Goal: Book appointment/travel/reservation

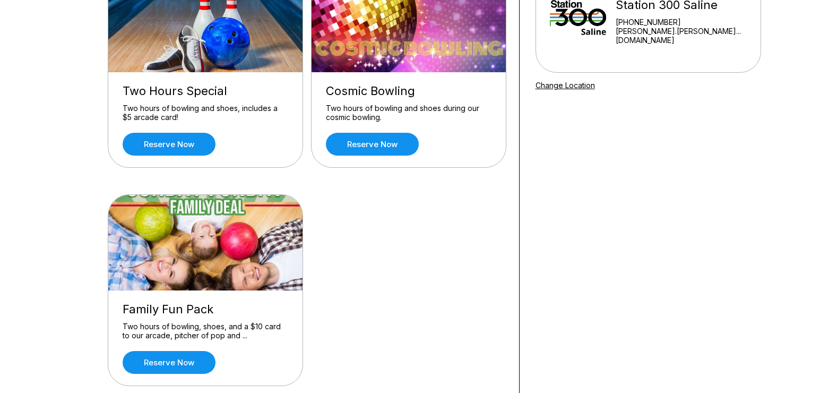
scroll to position [140, 0]
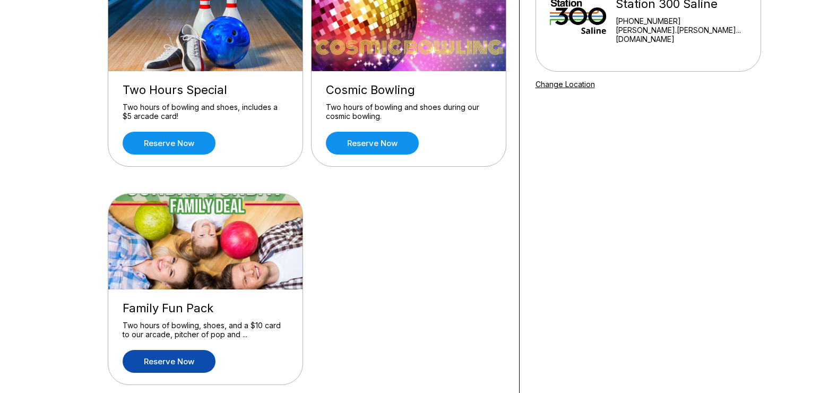
click at [161, 364] on link "Reserve now" at bounding box center [169, 361] width 93 height 23
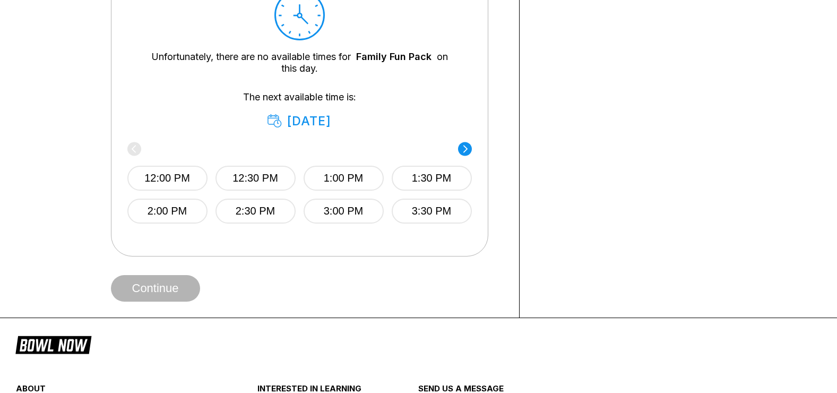
scroll to position [521, 0]
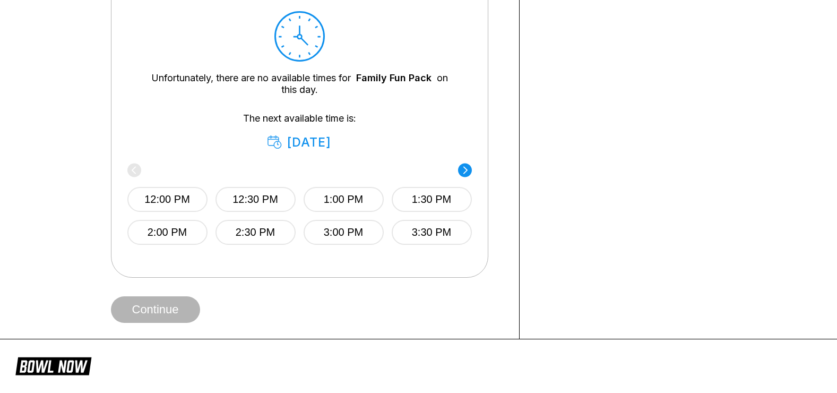
click at [268, 141] on icon at bounding box center [275, 142] width 14 height 13
click at [302, 142] on div "[DATE]" at bounding box center [300, 142] width 64 height 15
click at [459, 169] on circle at bounding box center [465, 170] width 14 height 14
click at [459, 169] on div "4:00 PM 4:30 PM 5:00 PM 5:30 PM 6:00 PM 6:30 PM 7:00 PM 7:30 PM" at bounding box center [299, 205] width 345 height 79
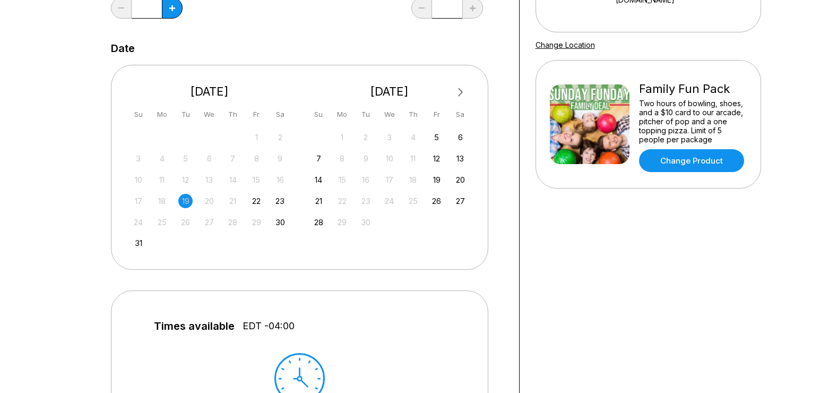
scroll to position [177, 0]
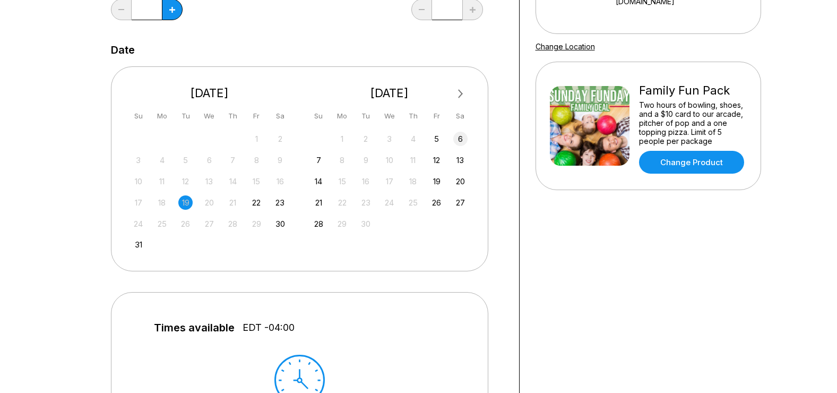
click at [458, 138] on div "6" at bounding box center [460, 139] width 14 height 14
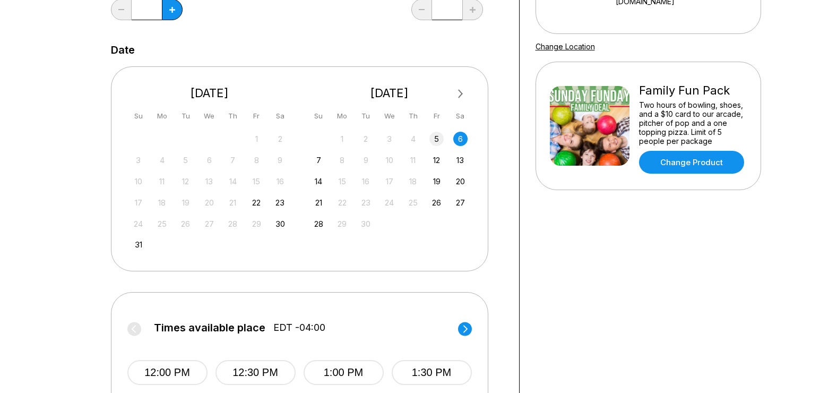
click at [436, 140] on div "5" at bounding box center [436, 139] width 14 height 14
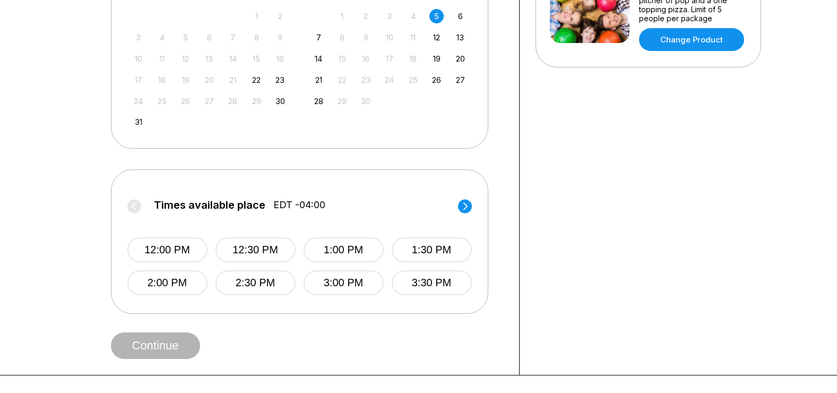
scroll to position [304, 0]
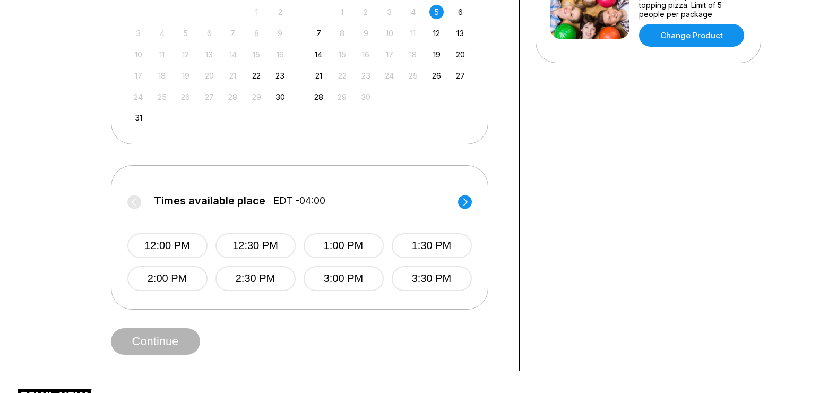
click at [466, 198] on circle at bounding box center [465, 202] width 14 height 14
click at [466, 198] on label "Times available place EDT -04:00" at bounding box center [299, 203] width 345 height 17
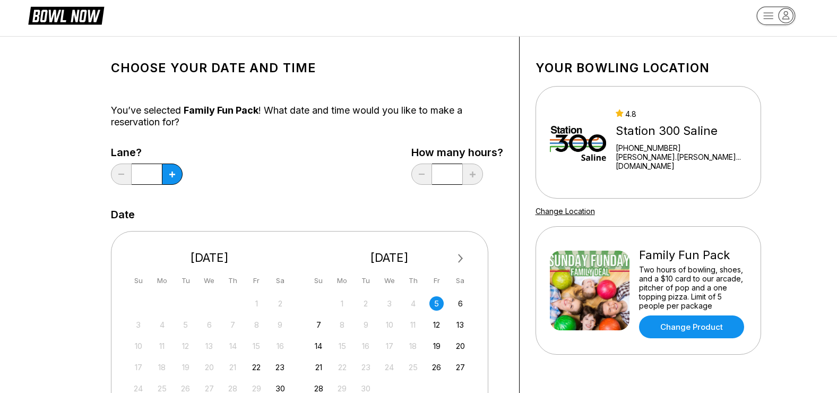
scroll to position [0, 0]
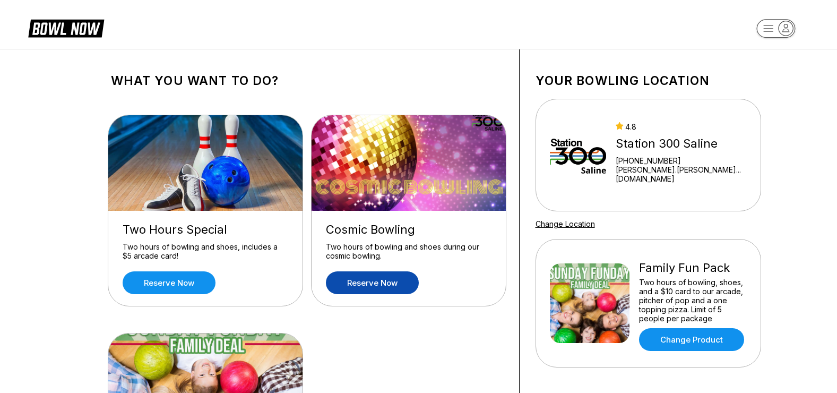
click at [378, 284] on link "Reserve now" at bounding box center [372, 282] width 93 height 23
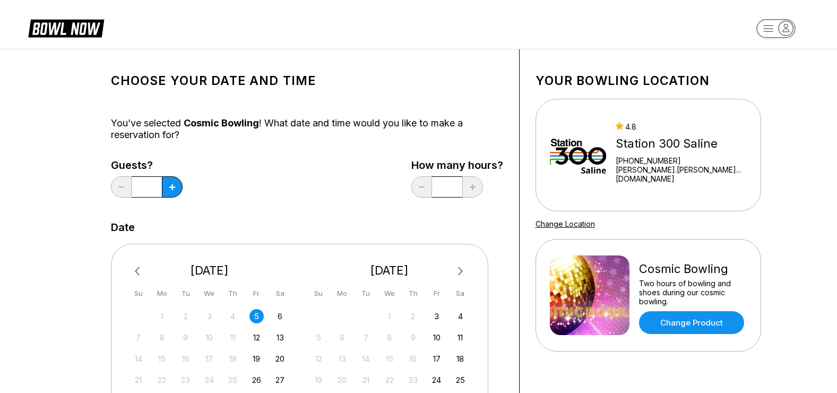
click at [256, 316] on div "5" at bounding box center [256, 316] width 14 height 14
click at [279, 315] on div "6" at bounding box center [280, 316] width 14 height 14
click at [171, 183] on button at bounding box center [172, 186] width 21 height 21
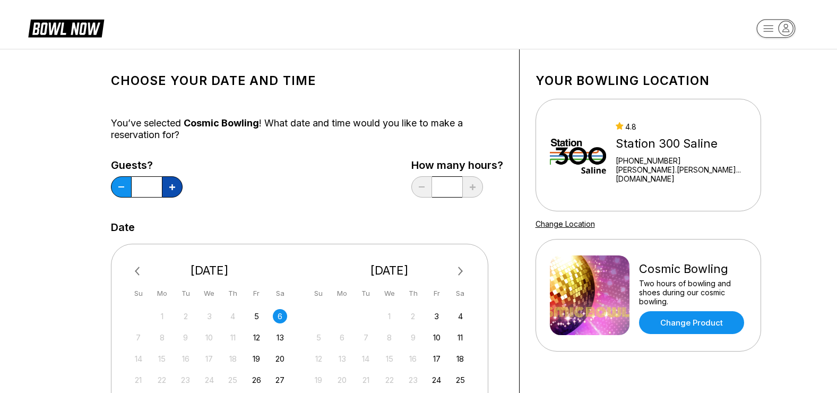
click at [171, 183] on button at bounding box center [172, 186] width 21 height 21
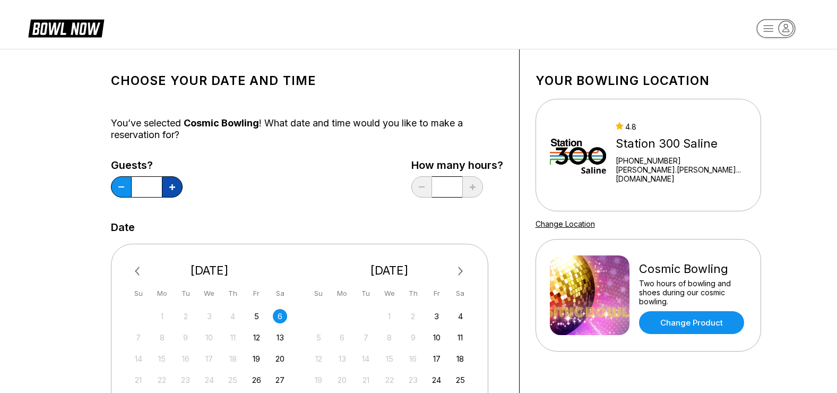
click at [171, 183] on button at bounding box center [172, 186] width 21 height 21
type input "**"
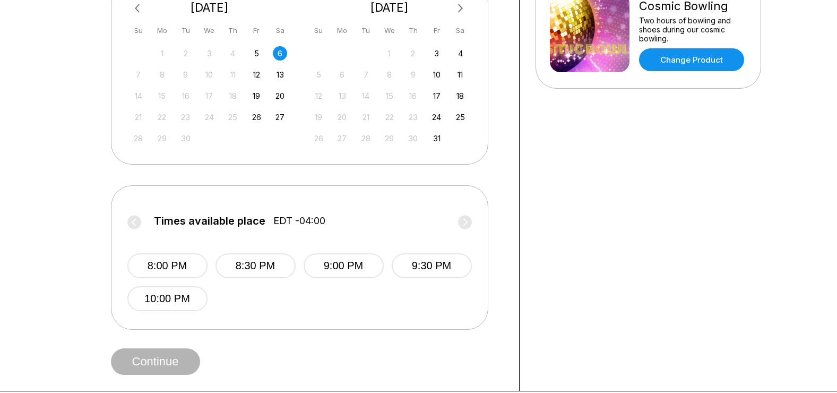
scroll to position [267, 0]
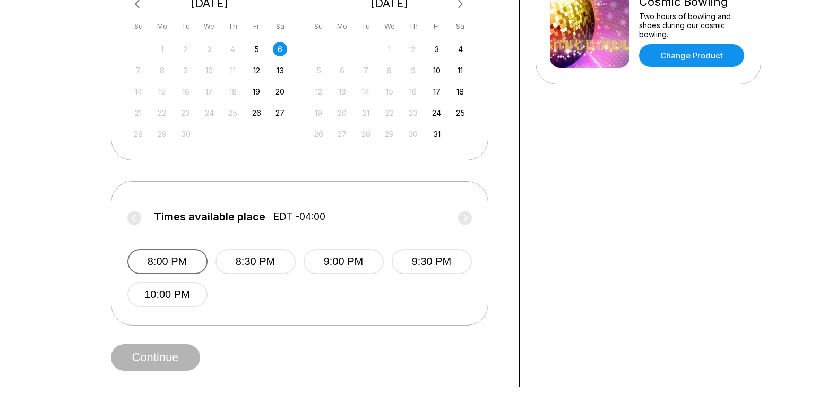
click at [194, 257] on button "8:00 PM" at bounding box center [167, 261] width 80 height 25
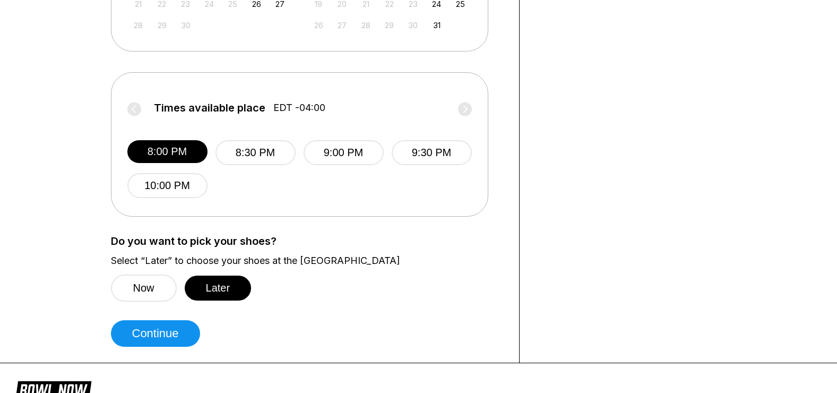
scroll to position [401, 0]
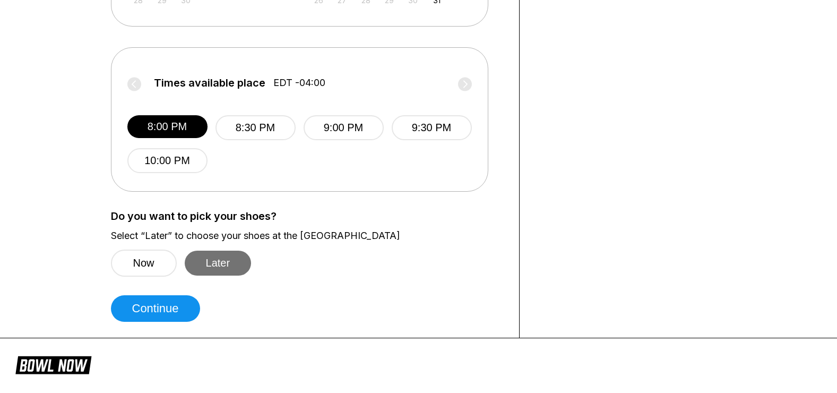
click at [237, 265] on button "Later" at bounding box center [218, 263] width 67 height 25
click at [209, 264] on button "Later" at bounding box center [218, 263] width 67 height 25
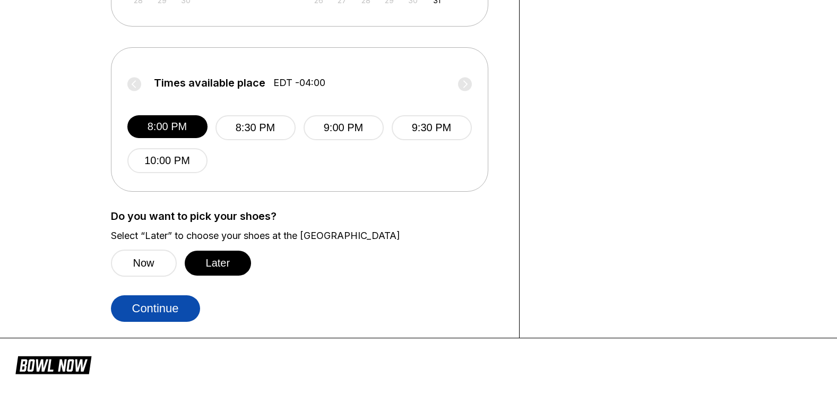
click at [176, 314] on button "Continue" at bounding box center [155, 308] width 89 height 27
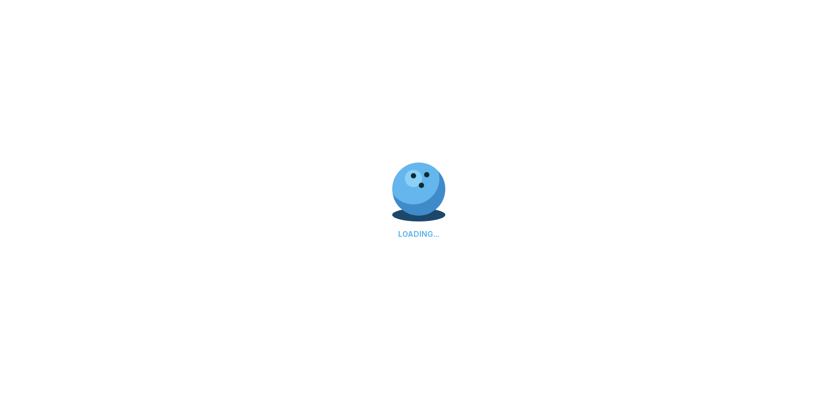
select select "**"
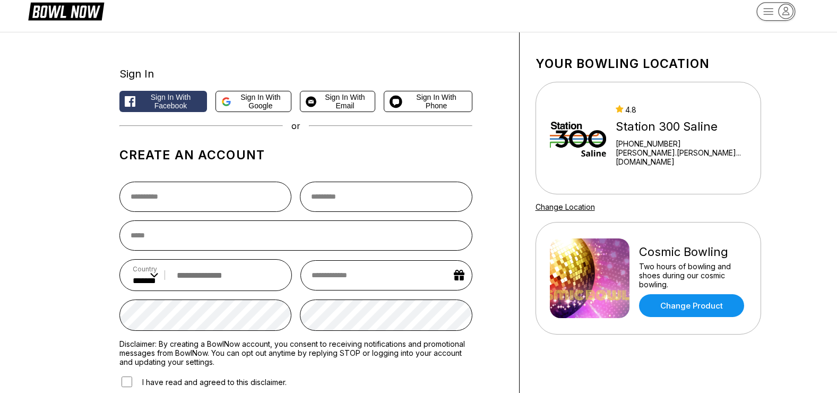
scroll to position [0, 0]
